Goal: Information Seeking & Learning: Learn about a topic

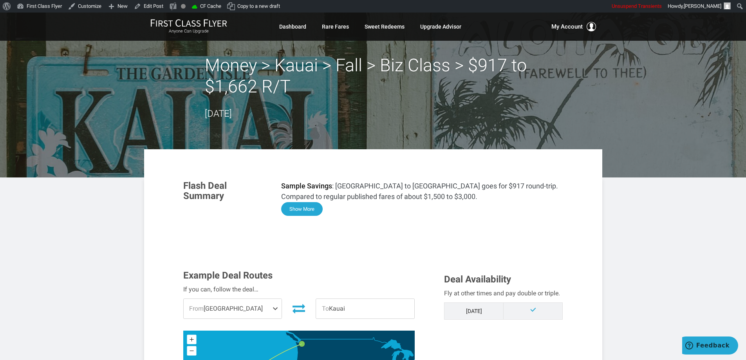
click at [301, 213] on button "Show More" at bounding box center [302, 209] width 42 height 14
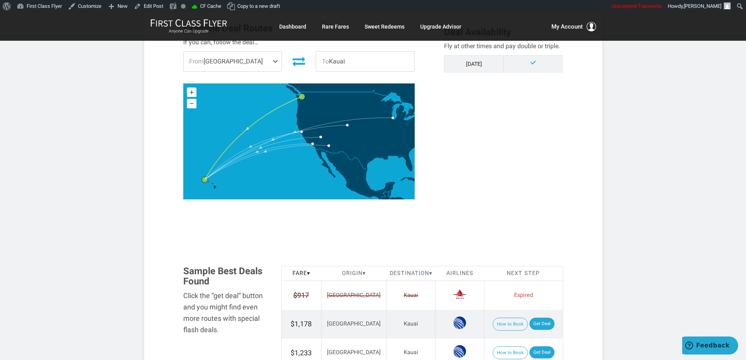
click at [557, 162] on div "Example Deal Routes If you can, follow the deal… From Seattle Los Angeles Seatt…" at bounding box center [374, 117] width 392 height 188
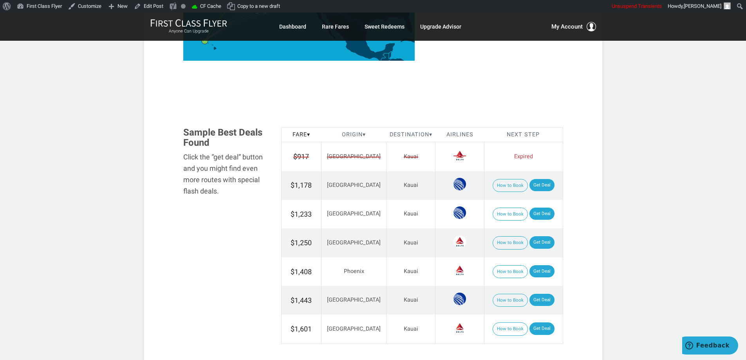
scroll to position [823, 0]
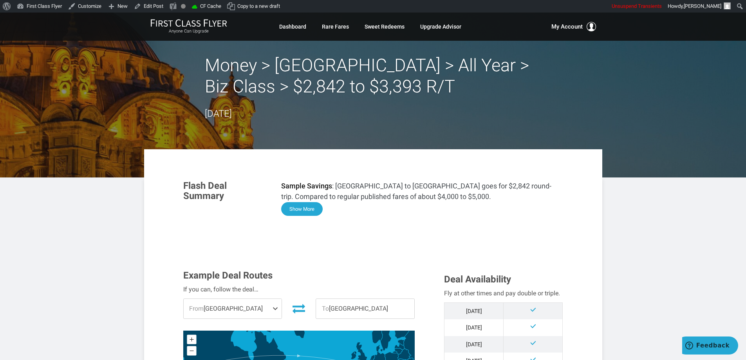
click at [296, 209] on button "Show More" at bounding box center [302, 209] width 42 height 14
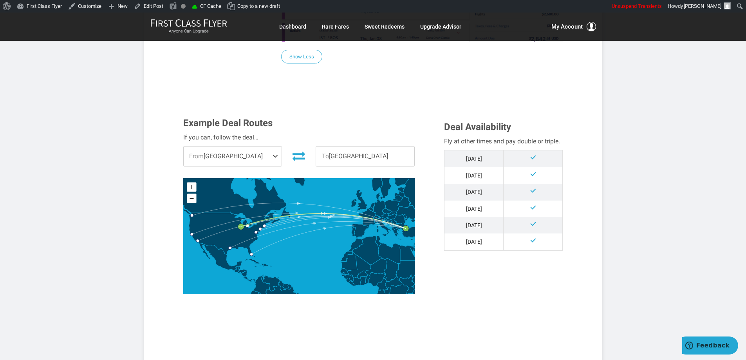
scroll to position [588, 0]
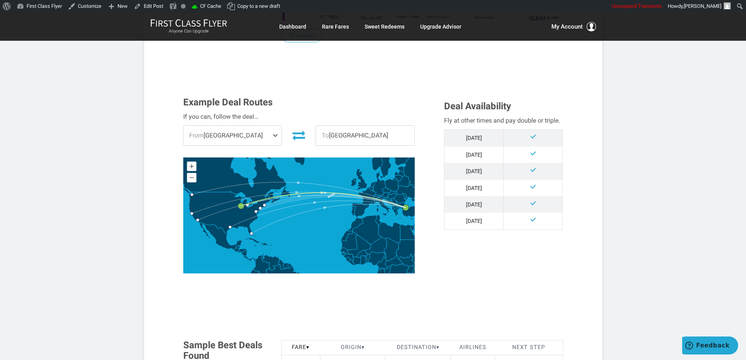
click at [620, 103] on article "Money > Istanbul > All Year > Biz Class > $2,842 to $3,393 R/T August 14, 2025 …" at bounding box center [373, 248] width 746 height 1646
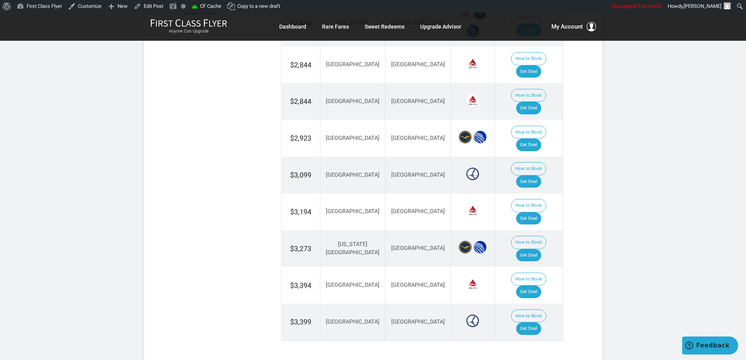
scroll to position [1018, 0]
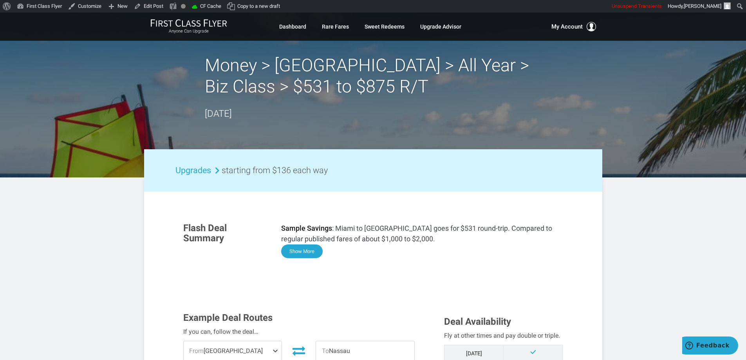
click at [295, 256] on button "Show More" at bounding box center [302, 252] width 42 height 14
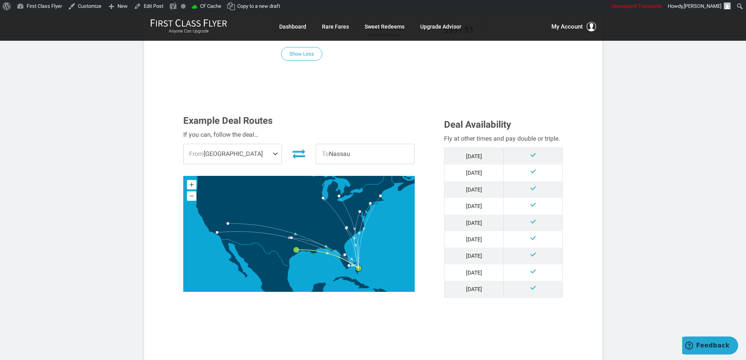
click at [643, 194] on article "Money > The Bahamas > All Year > Biz Class > $531 to $875 R/T August 15, 2025 U…" at bounding box center [373, 204] width 746 height 1717
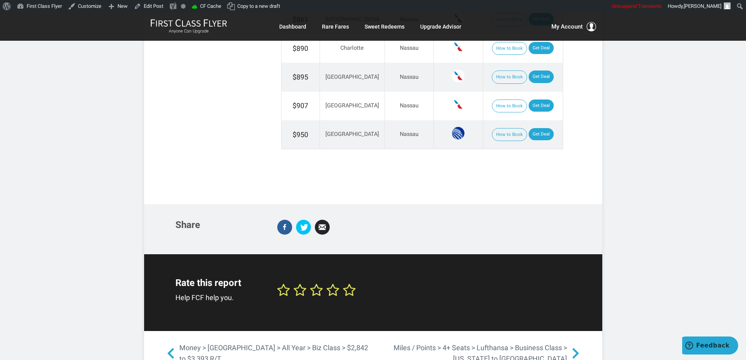
scroll to position [1242, 0]
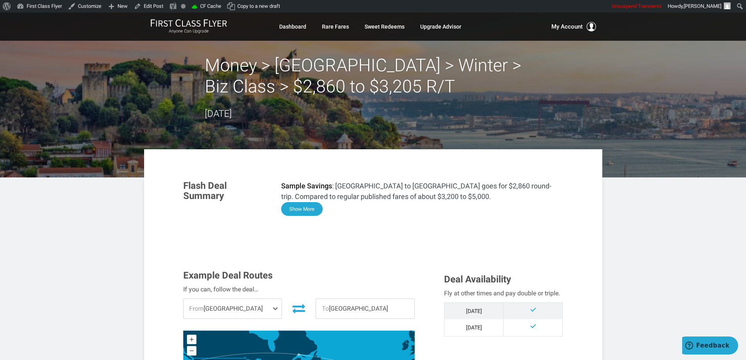
click at [287, 211] on button "Show More" at bounding box center [302, 209] width 42 height 14
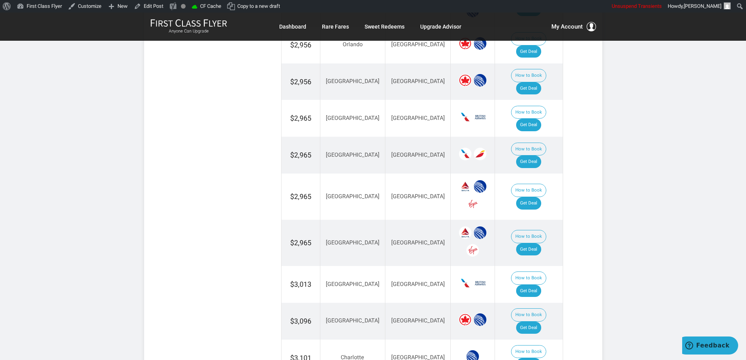
scroll to position [1438, 0]
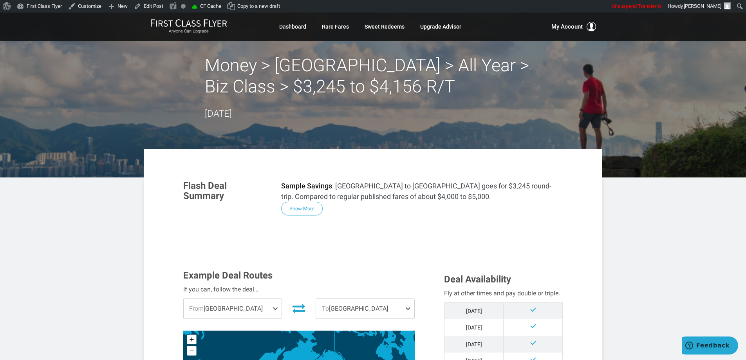
click at [408, 98] on div "Money > [GEOGRAPHIC_DATA] > All Year > Biz Class > $3,245 to $4,156 R/T [DATE]" at bounding box center [373, 88] width 337 height 66
drag, startPoint x: 306, startPoint y: 211, endPoint x: 320, endPoint y: 210, distance: 13.4
click at [307, 211] on button "Show More" at bounding box center [302, 209] width 42 height 14
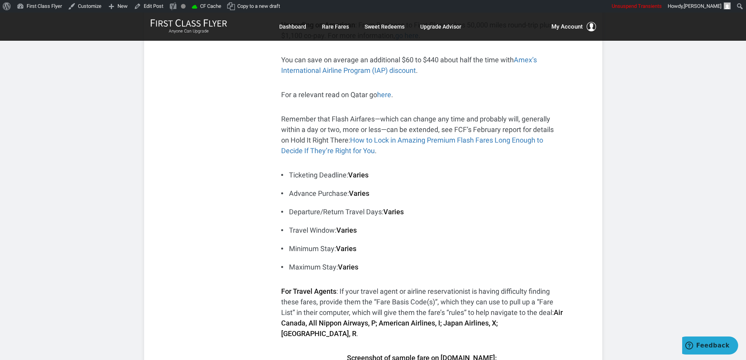
drag, startPoint x: 599, startPoint y: 207, endPoint x: 605, endPoint y: 207, distance: 6.3
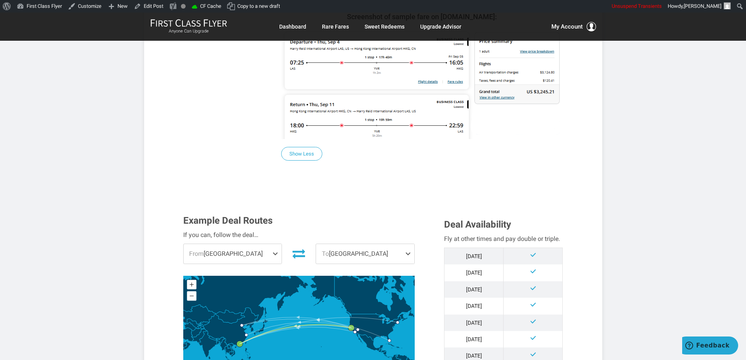
scroll to position [588, 0]
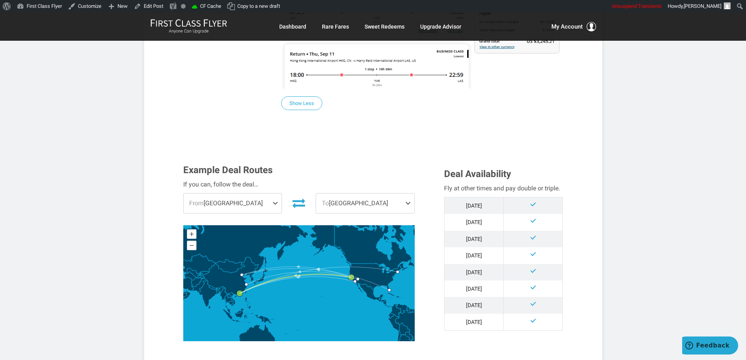
click at [664, 166] on article "Money > [GEOGRAPHIC_DATA] > All Year > Biz Class > $3,245 to $4,156 R/T [DATE] …" at bounding box center [373, 214] width 746 height 1578
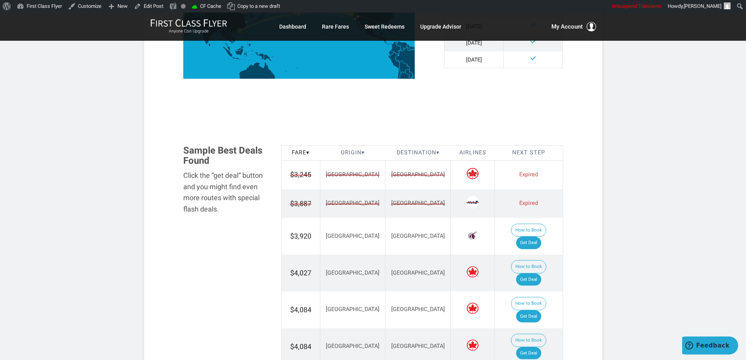
scroll to position [895, 0]
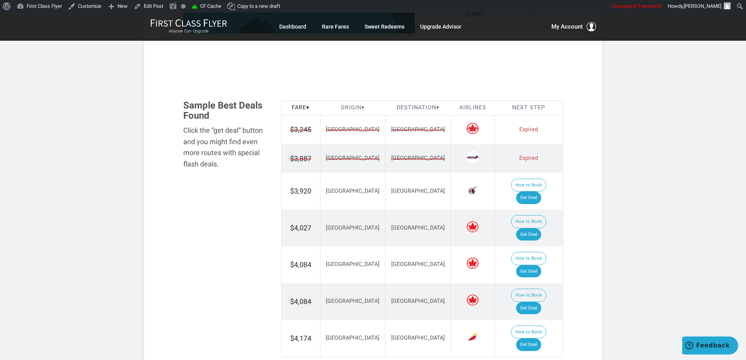
drag, startPoint x: 409, startPoint y: 126, endPoint x: 402, endPoint y: 163, distance: 37.4
click at [409, 129] on td "[GEOGRAPHIC_DATA]" at bounding box center [418, 129] width 65 height 29
click at [400, 173] on td "[GEOGRAPHIC_DATA]" at bounding box center [418, 191] width 65 height 37
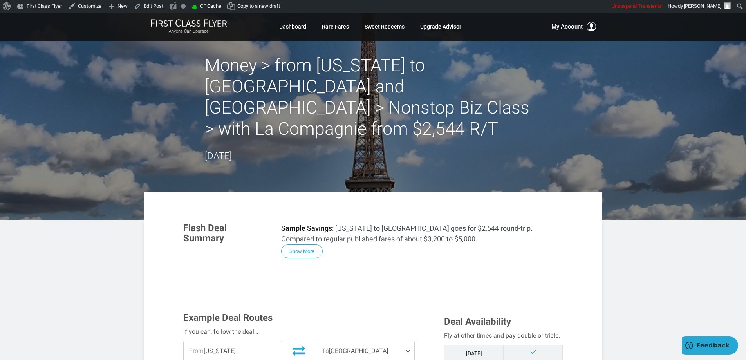
drag, startPoint x: 309, startPoint y: 232, endPoint x: 351, endPoint y: 224, distance: 43.0
click at [309, 245] on button "Show More" at bounding box center [302, 252] width 42 height 14
